Goal: Task Accomplishment & Management: Manage account settings

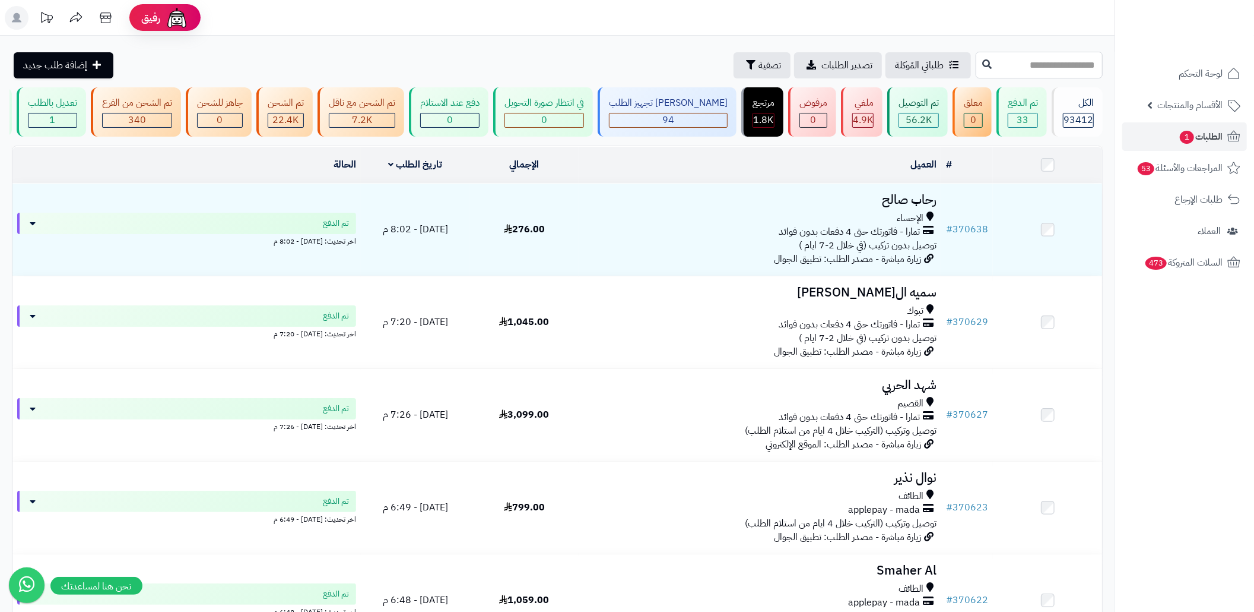
click at [1006, 63] on input "text" at bounding box center [1039, 65] width 127 height 27
paste input "******"
type input "******"
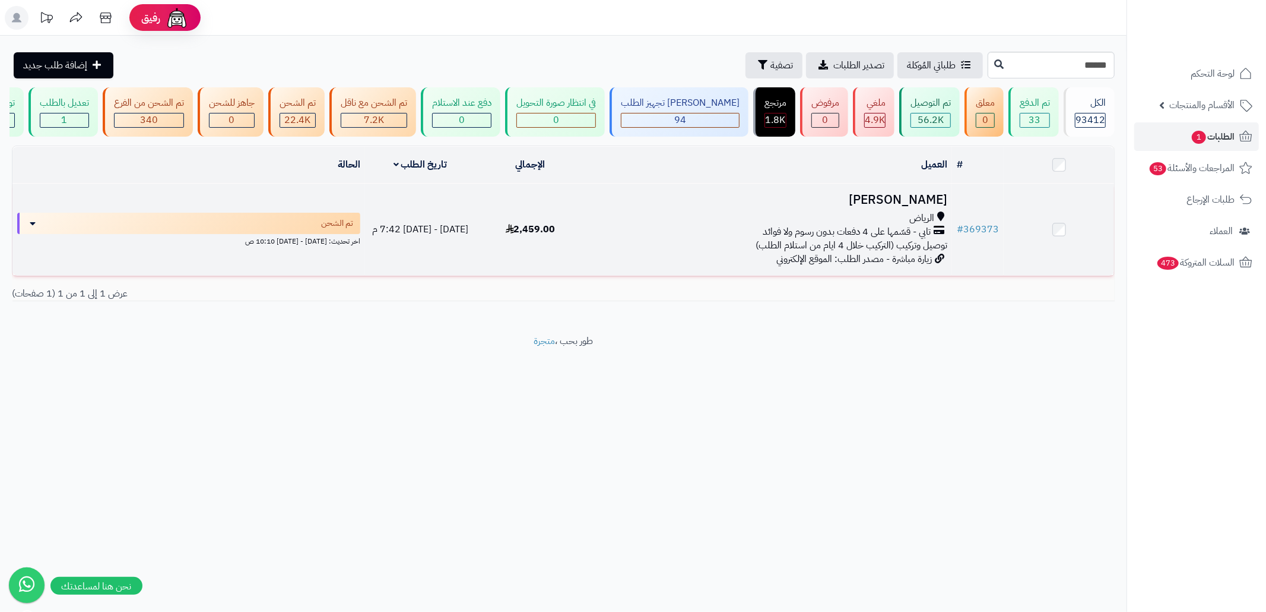
click at [844, 252] on span "توصيل وتركيب (التركيب خلال 4 ايام من استلام الطلب)" at bounding box center [852, 245] width 192 height 14
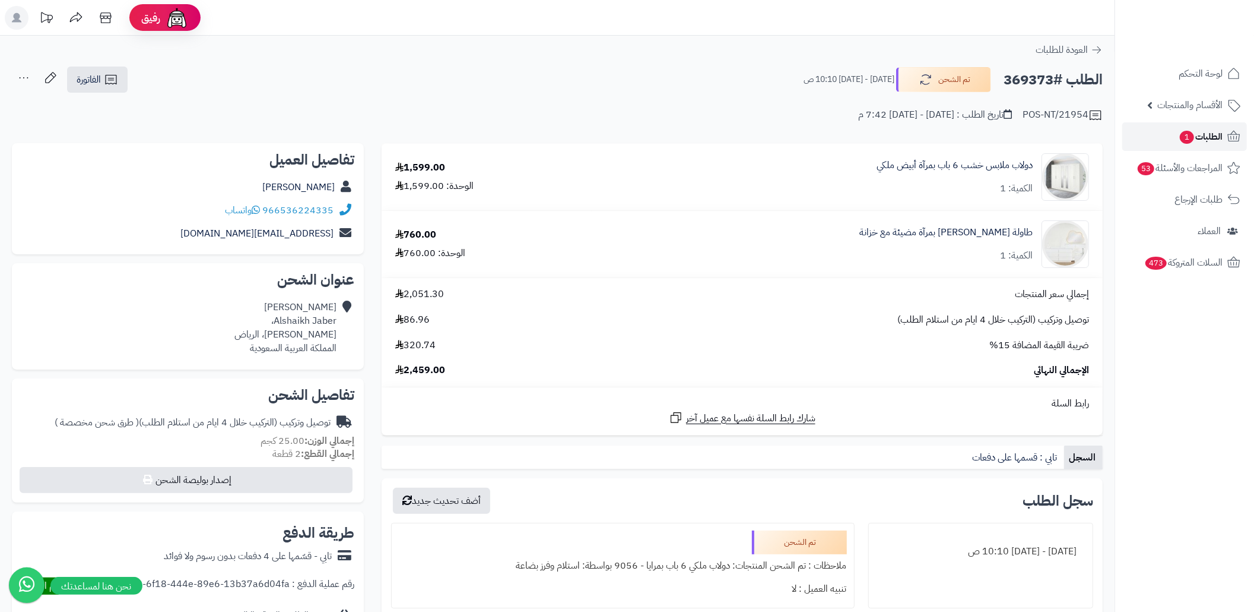
click at [1200, 131] on span "الطلبات 1" at bounding box center [1201, 136] width 44 height 17
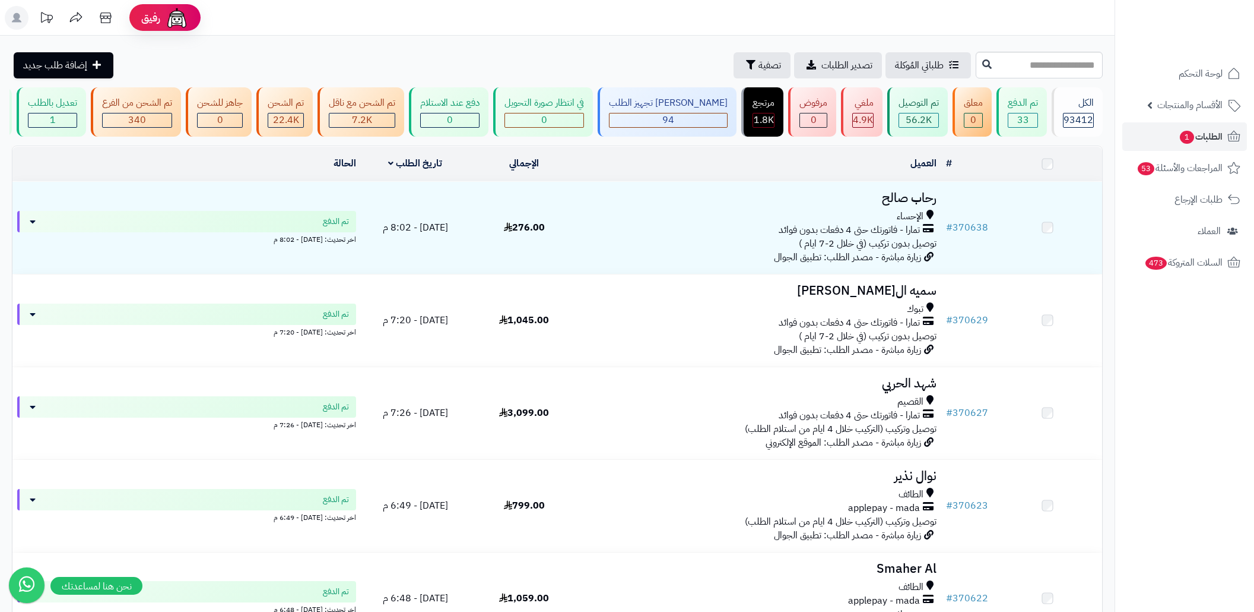
click at [976, 58] on input "text" at bounding box center [1039, 65] width 127 height 27
type input "******"
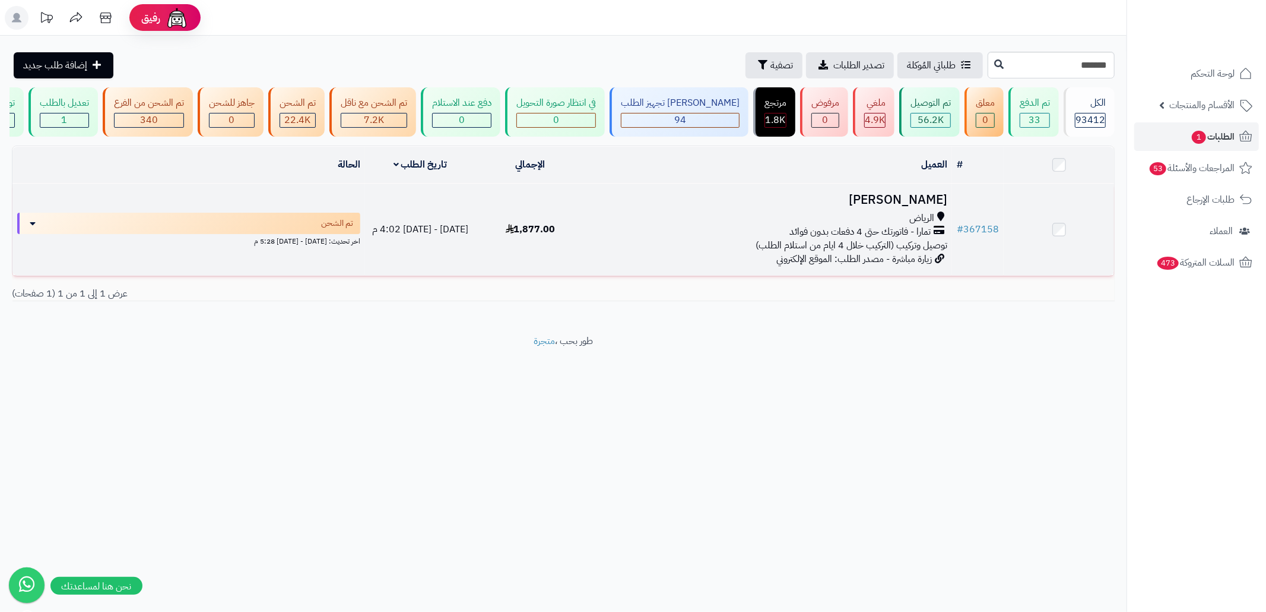
click at [870, 225] on div "الرياض" at bounding box center [768, 218] width 357 height 14
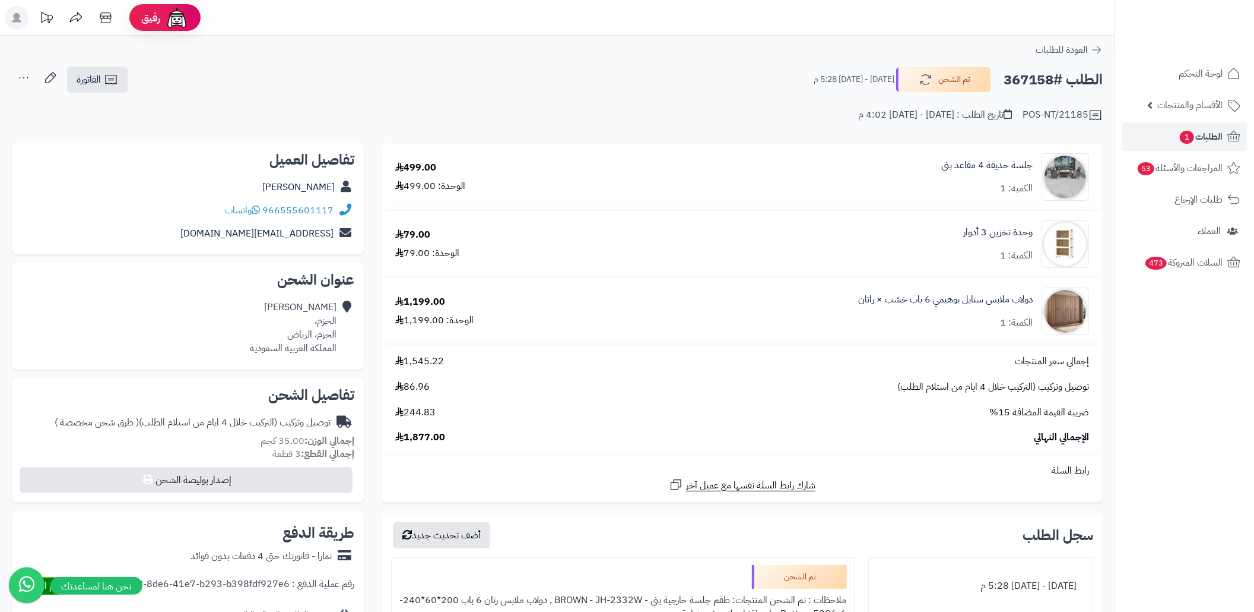
click at [328, 333] on div "Ahmed Muhammed الحزم، الحزم، الرياض المملكة العربية السعودية" at bounding box center [293, 327] width 87 height 54
copy div "الحزم"
click at [196, 82] on div "الطلب #367158 تم الشحن الخميس - ٧ أغسطس ٢٠٢٥ - 5:28 م الفاتورة طباعة الفاتورة إ…" at bounding box center [557, 80] width 1091 height 28
click at [104, 84] on icon at bounding box center [111, 79] width 14 height 14
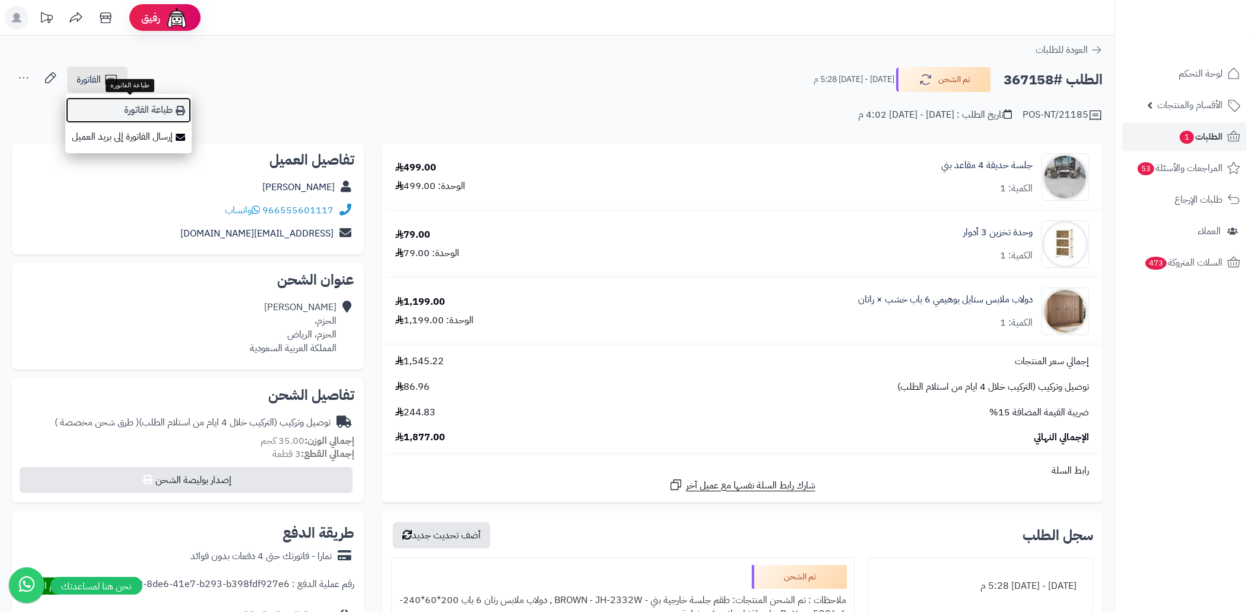
click at [148, 106] on link "طباعة الفاتورة" at bounding box center [128, 110] width 126 height 27
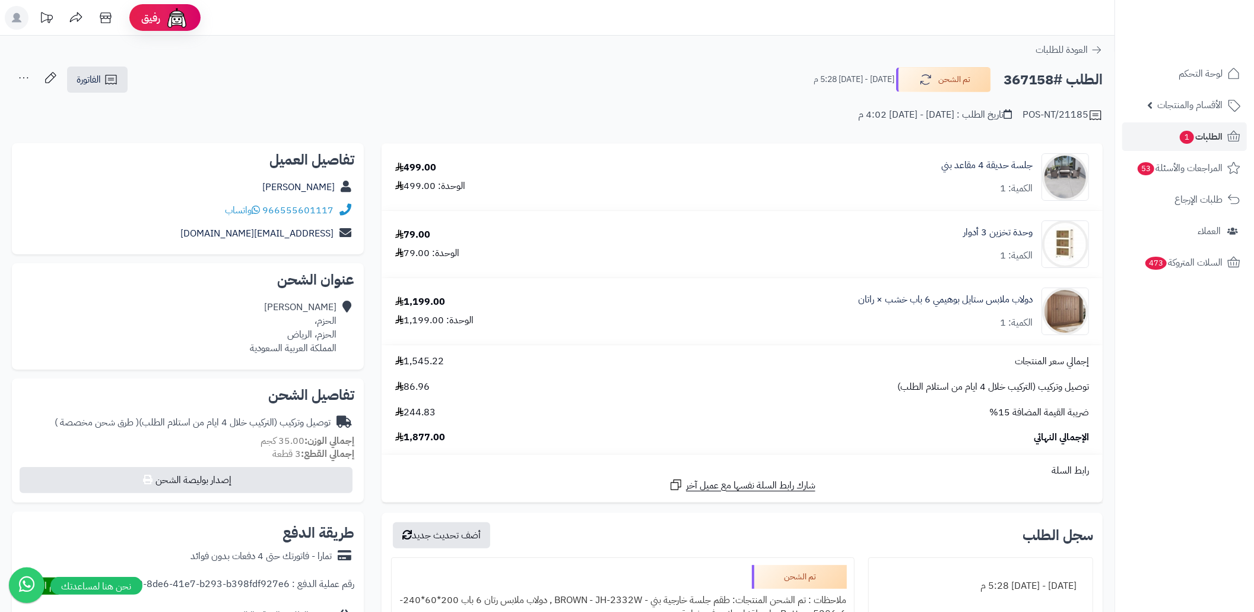
click at [1034, 82] on h2 "الطلب #367158" at bounding box center [1053, 80] width 99 height 24
copy h2 "367158"
click at [1195, 136] on span "الطلبات 1" at bounding box center [1201, 136] width 44 height 17
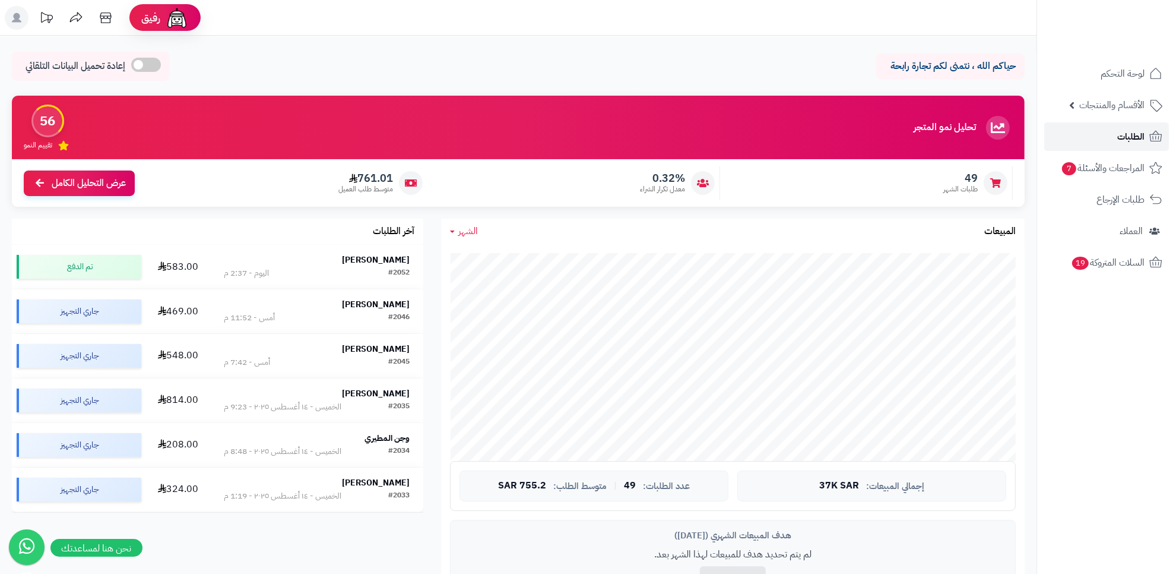
click at [1079, 140] on link "الطلبات" at bounding box center [1106, 136] width 125 height 28
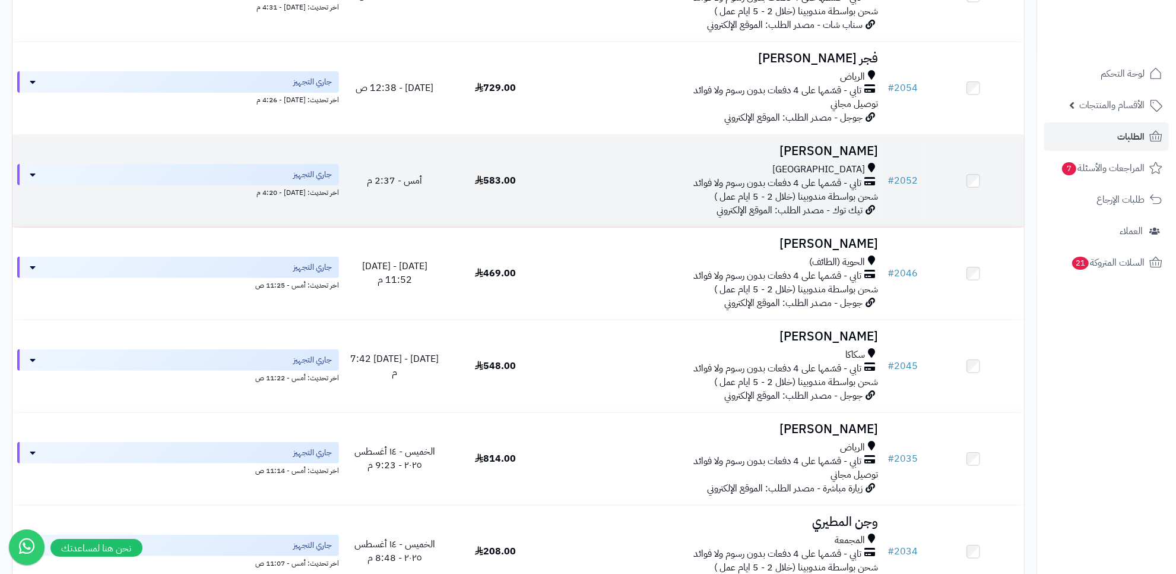
scroll to position [445, 0]
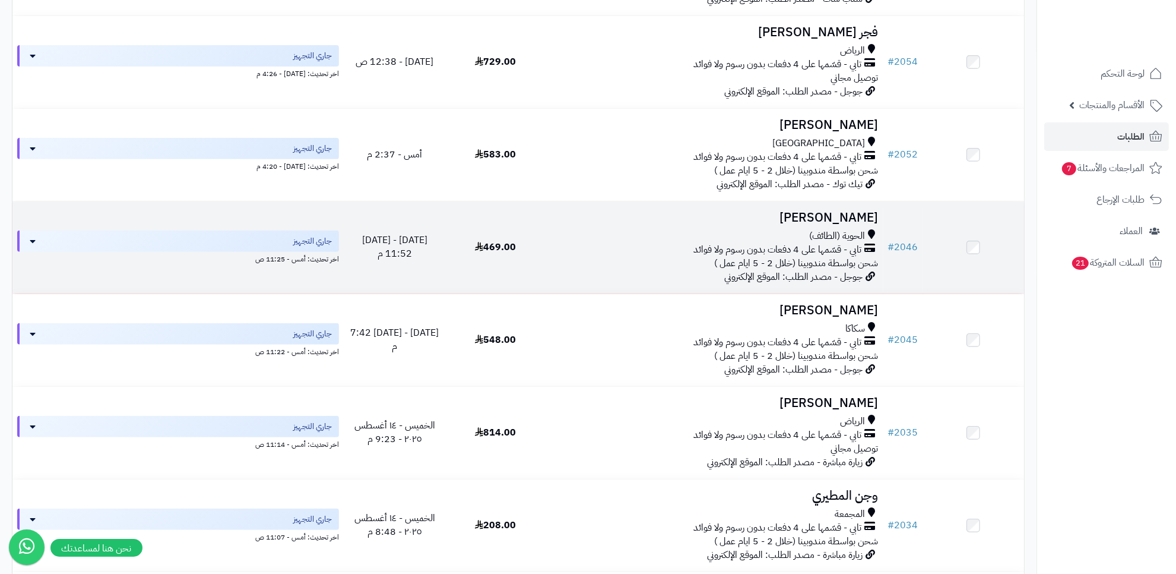
click at [664, 258] on div "الحوية (الطائف) تابي - قسّمها على 4 دفعات بدون رسوم ولا فوائد شحن بواسطة مندوبي…" at bounding box center [714, 249] width 327 height 41
click at [819, 217] on h3 "[PERSON_NAME]" at bounding box center [714, 218] width 327 height 14
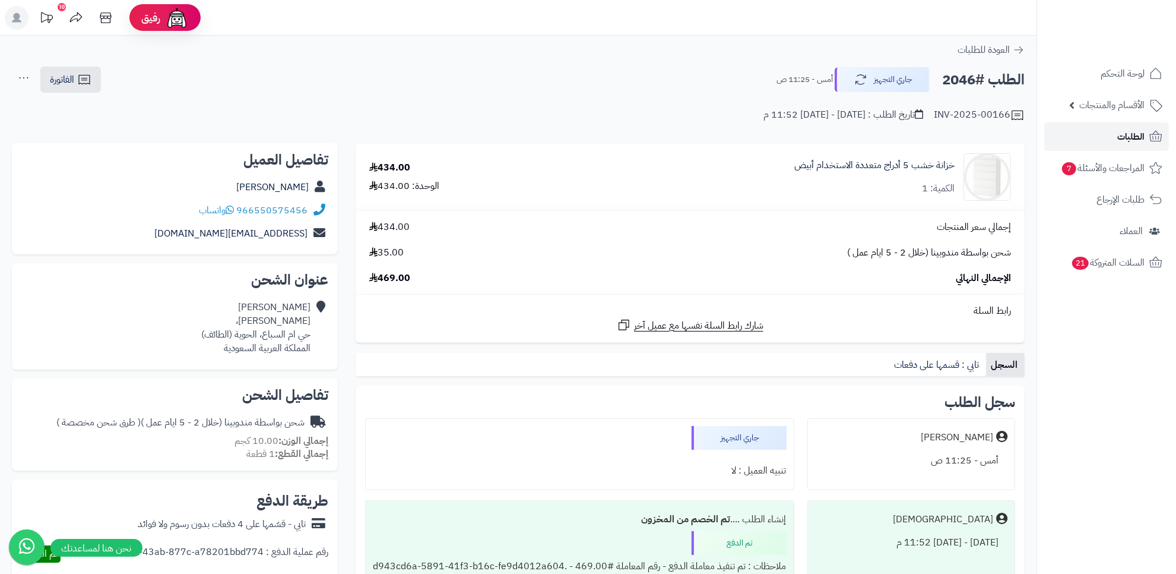
click at [1070, 135] on link "الطلبات" at bounding box center [1106, 136] width 125 height 28
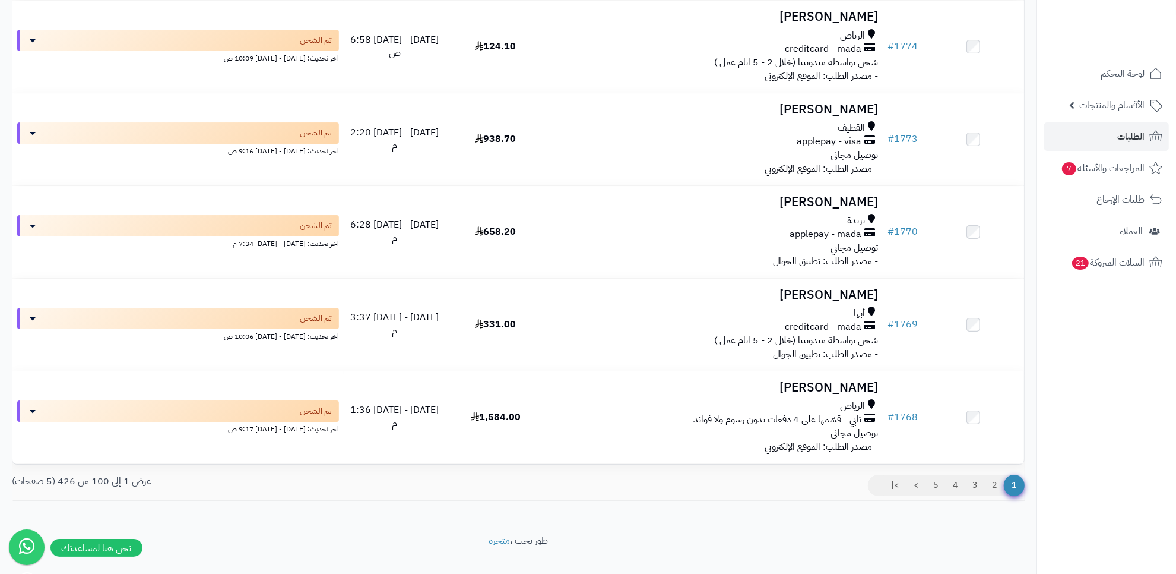
scroll to position [9008, 0]
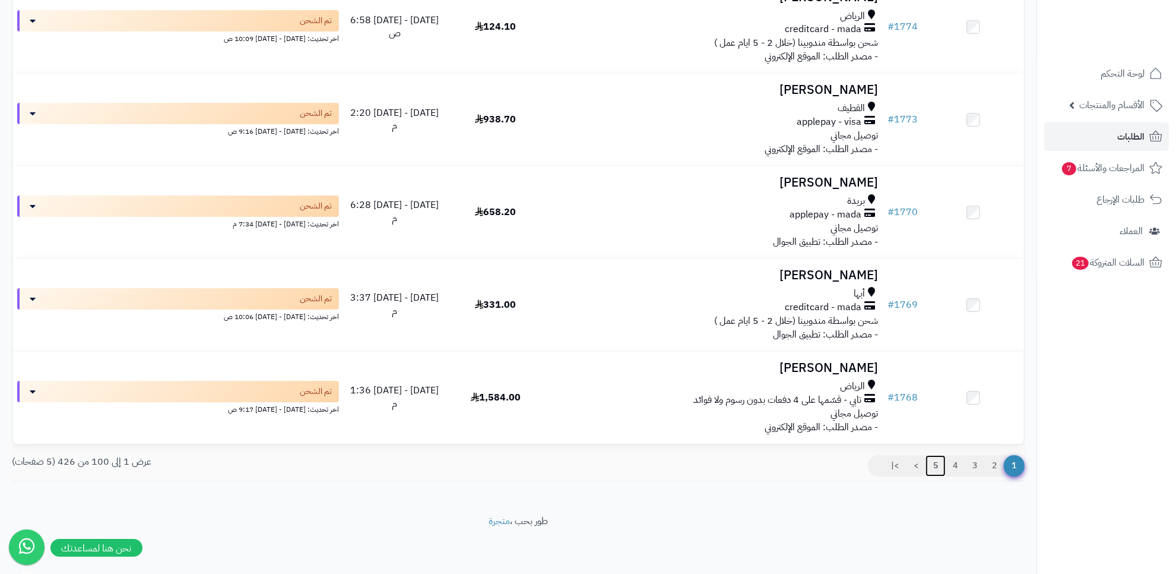
click at [933, 467] on link "5" at bounding box center [936, 465] width 20 height 21
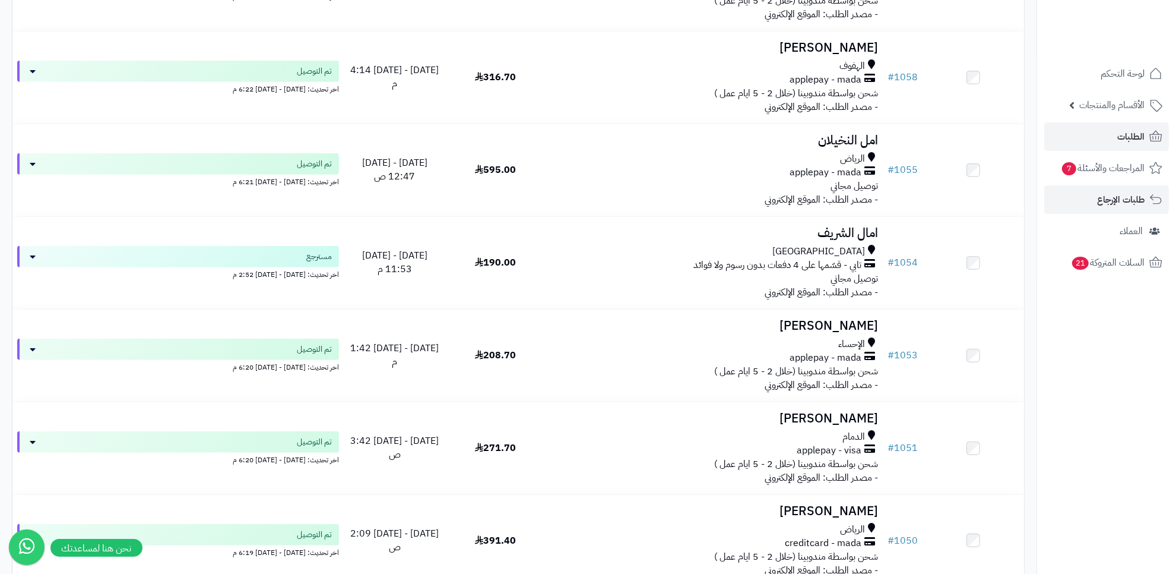
scroll to position [371, 0]
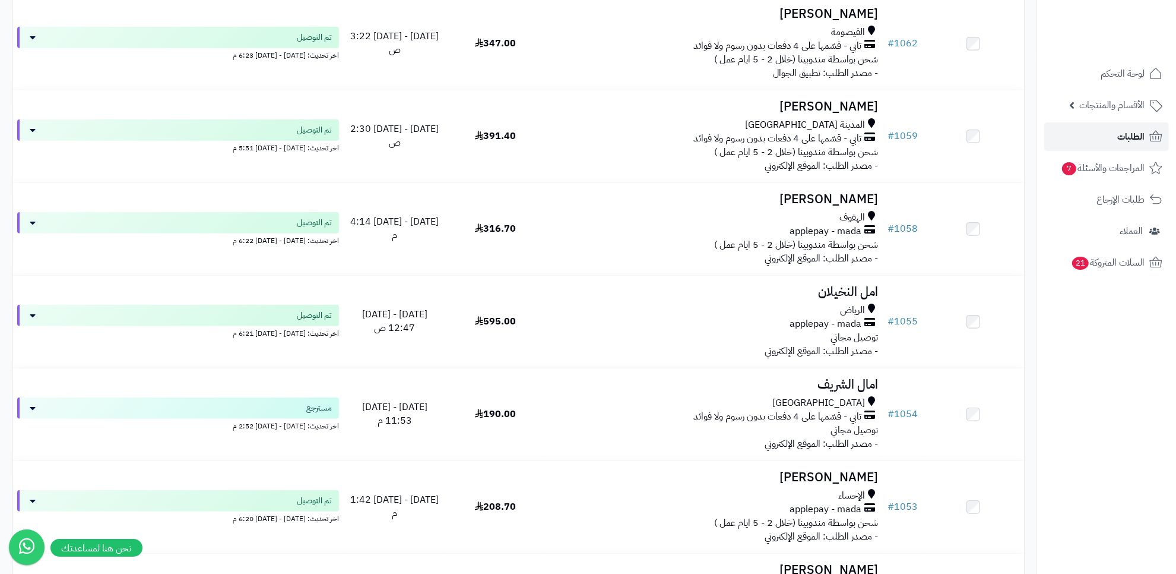
click at [1101, 145] on link "الطلبات" at bounding box center [1106, 136] width 125 height 28
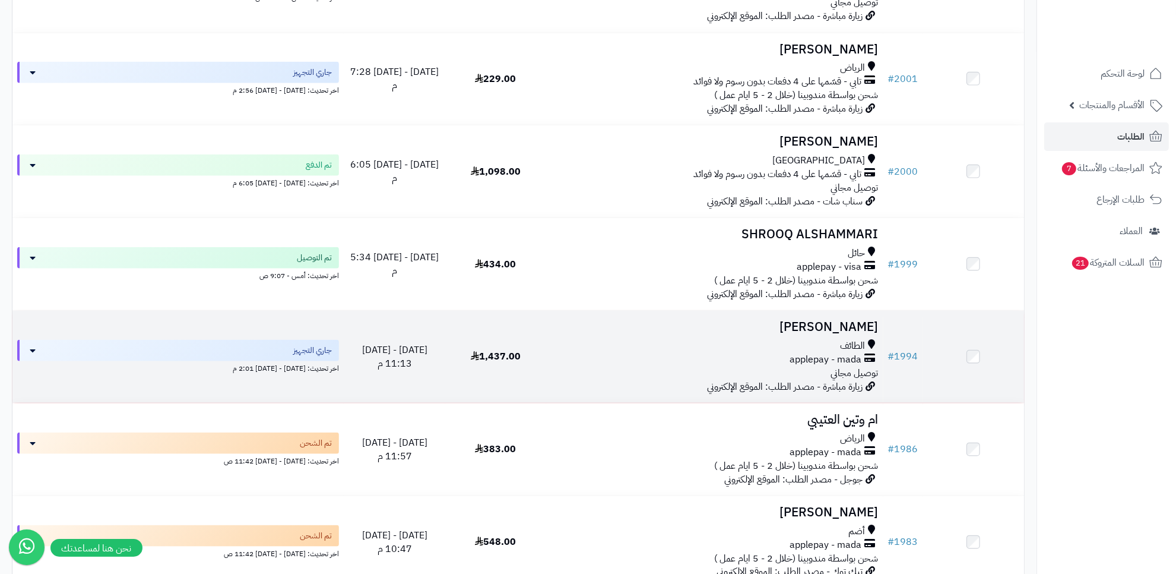
scroll to position [1336, 0]
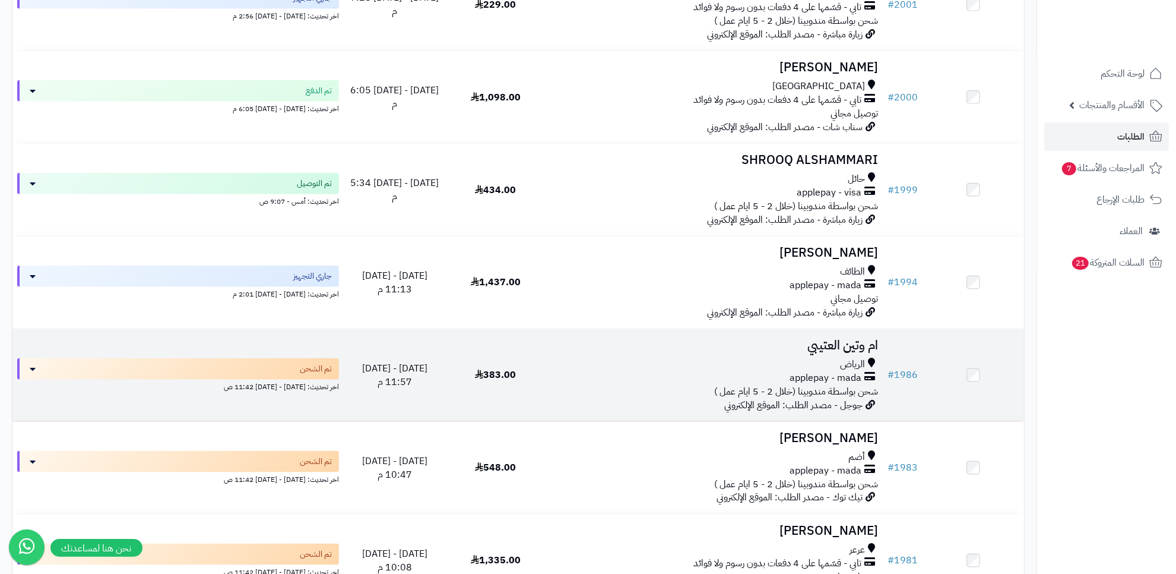
click at [695, 347] on h3 "ام وتين العتيبي" at bounding box center [714, 345] width 327 height 14
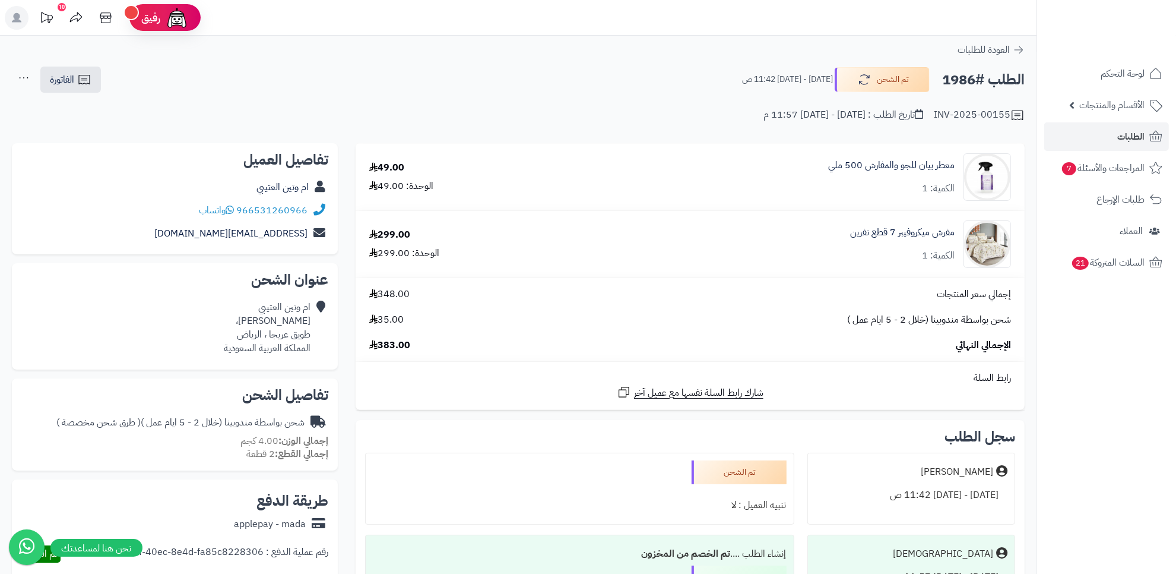
click at [961, 74] on h2 "الطلب #1986" at bounding box center [983, 80] width 83 height 24
copy h2 "1986"
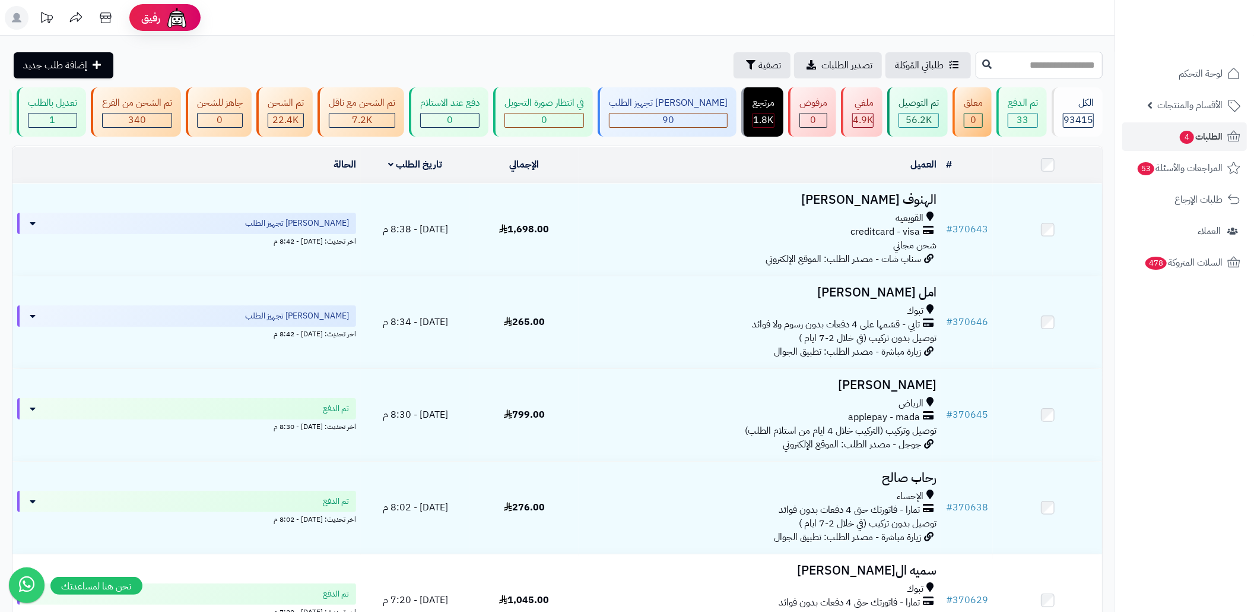
click at [1013, 64] on input "text" at bounding box center [1039, 65] width 127 height 27
paste input "******"
type input "******"
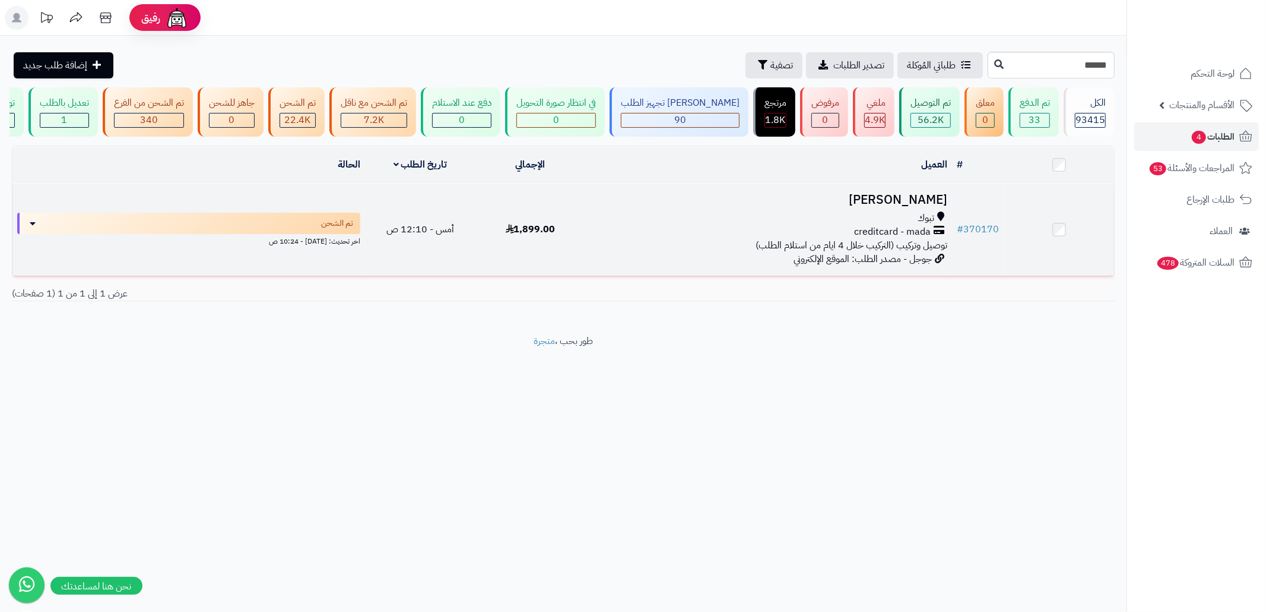
click at [778, 252] on span "توصيل وتركيب (التركيب خلال 4 ايام من استلام الطلب)" at bounding box center [852, 245] width 192 height 14
